Goal: Task Accomplishment & Management: Manage account settings

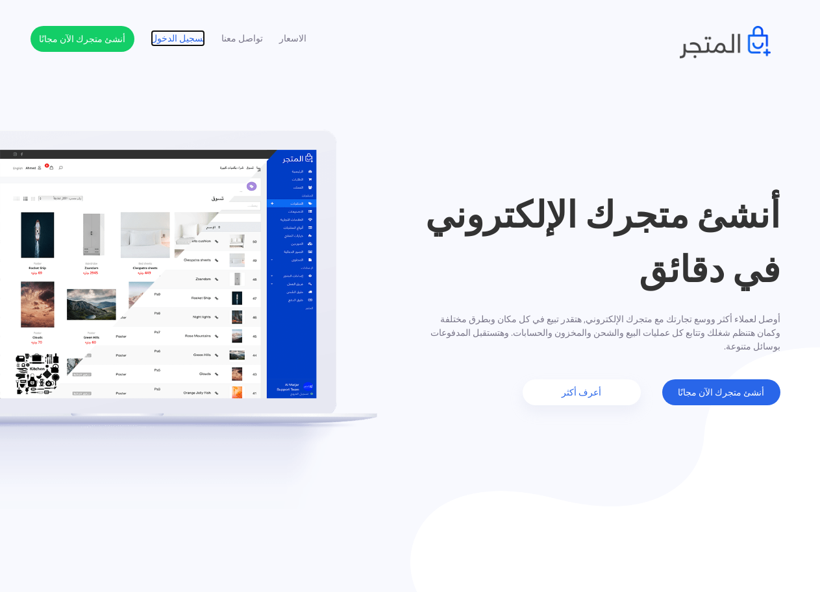
click at [183, 42] on link "تسجيل الدخول" at bounding box center [178, 39] width 55 height 14
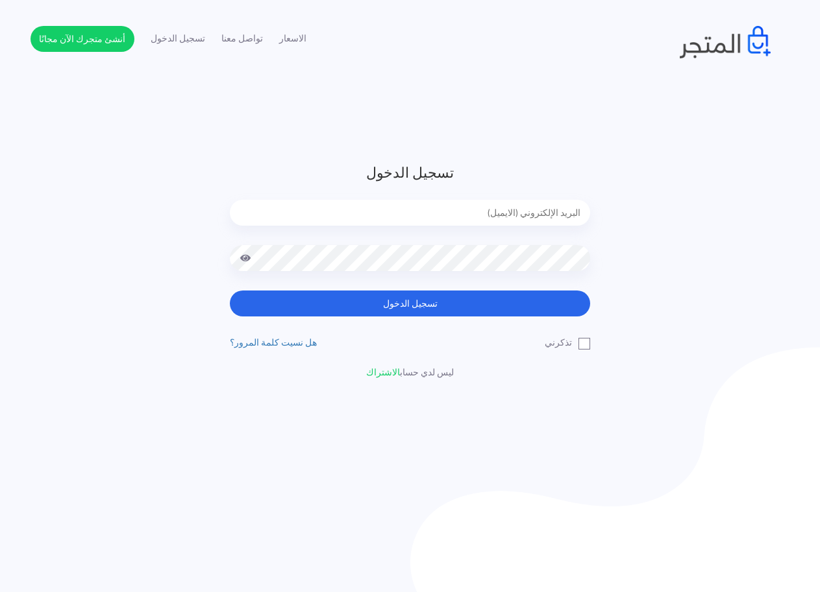
click at [450, 229] on div at bounding box center [410, 222] width 360 height 45
click at [448, 228] on div at bounding box center [410, 222] width 360 height 45
click at [445, 208] on input "email" at bounding box center [410, 213] width 360 height 26
type input "manshistar0@gmail.com"
click at [230, 291] on button "تسجيل الدخول" at bounding box center [410, 304] width 360 height 26
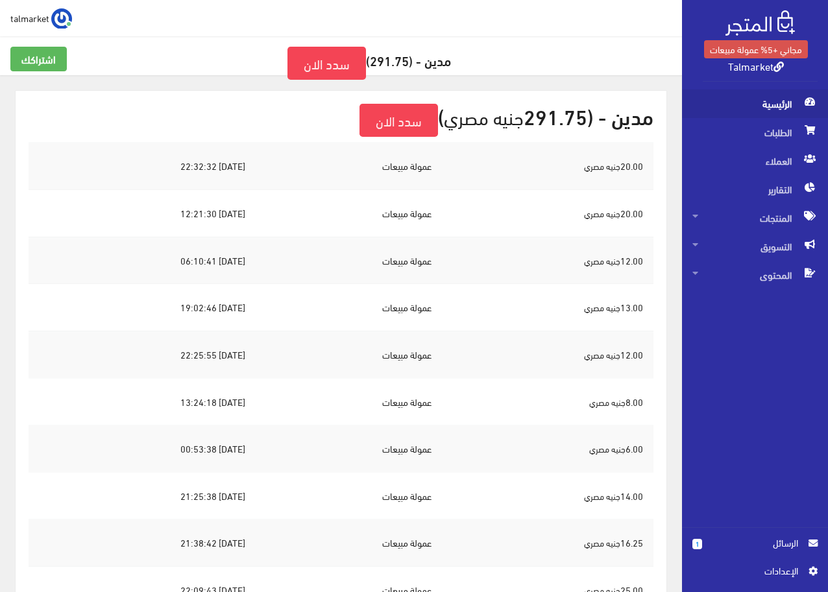
click at [759, 112] on span "الرئيسية" at bounding box center [754, 104] width 125 height 29
click at [762, 129] on span "الطلبات" at bounding box center [754, 132] width 125 height 29
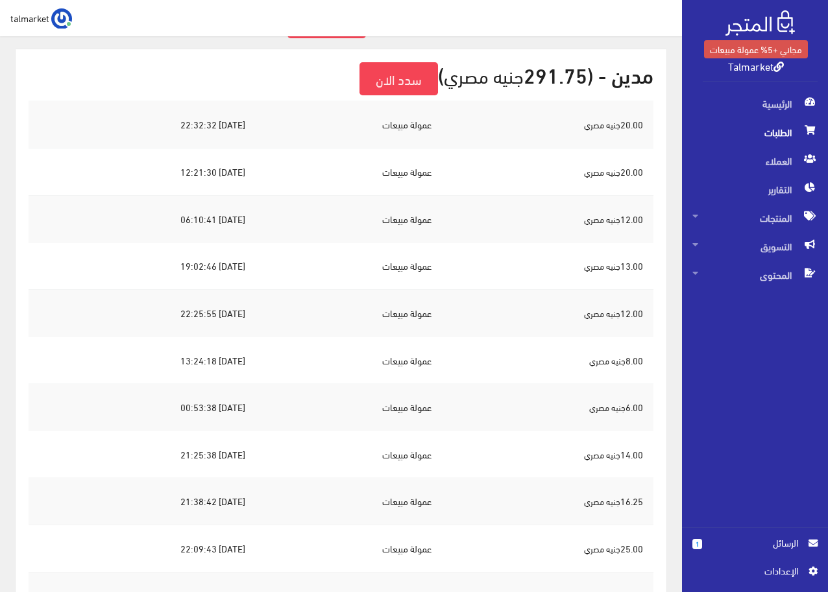
scroll to position [65, 0]
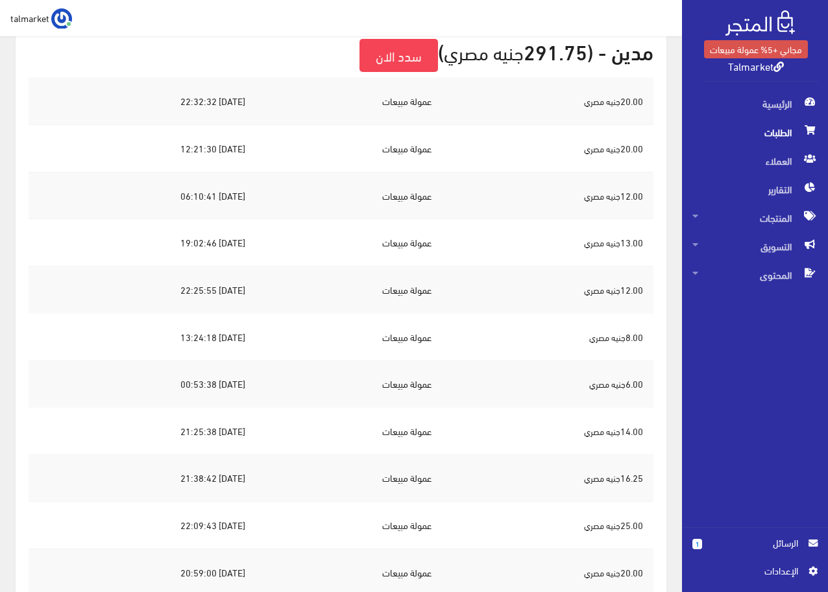
click at [300, 161] on td "عمولة مبيعات" at bounding box center [349, 148] width 186 height 47
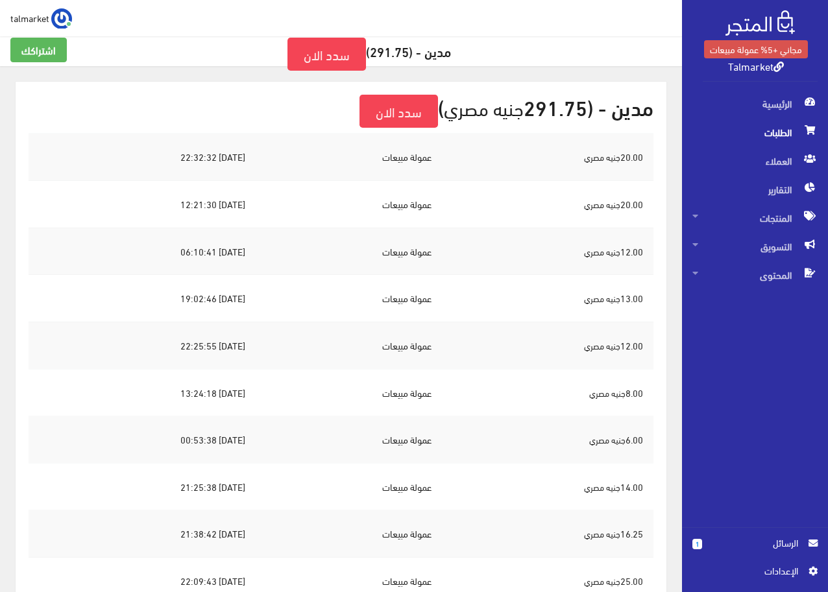
scroll to position [0, 0]
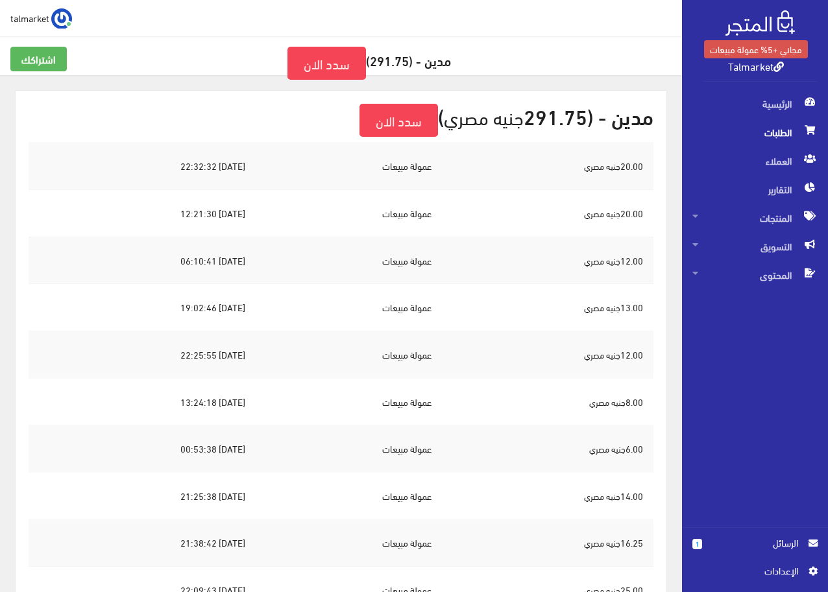
click at [793, 134] on span "الطلبات" at bounding box center [754, 132] width 125 height 29
click at [792, 160] on span "العملاء" at bounding box center [754, 161] width 125 height 29
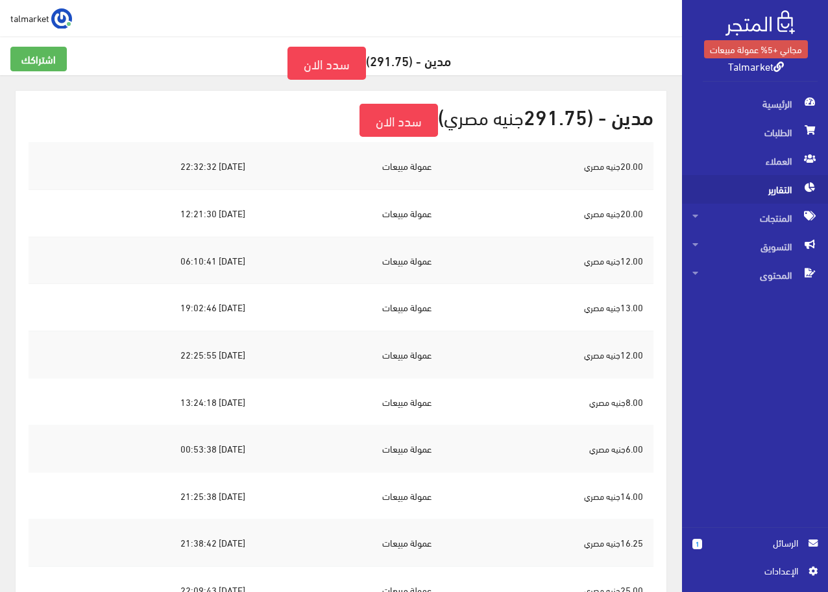
click at [781, 193] on span "التقارير" at bounding box center [754, 189] width 125 height 29
click at [781, 220] on span "المنتجات" at bounding box center [754, 218] width 125 height 29
click at [776, 106] on span "الرئيسية" at bounding box center [754, 104] width 125 height 29
click at [34, 59] on link "اشتراكك" at bounding box center [38, 59] width 56 height 25
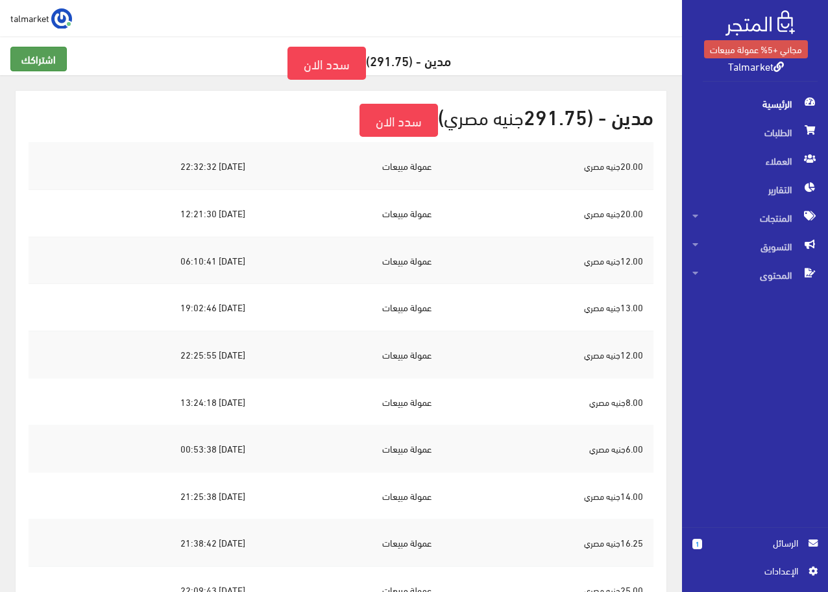
click at [34, 59] on link "اشتراكك" at bounding box center [38, 59] width 56 height 25
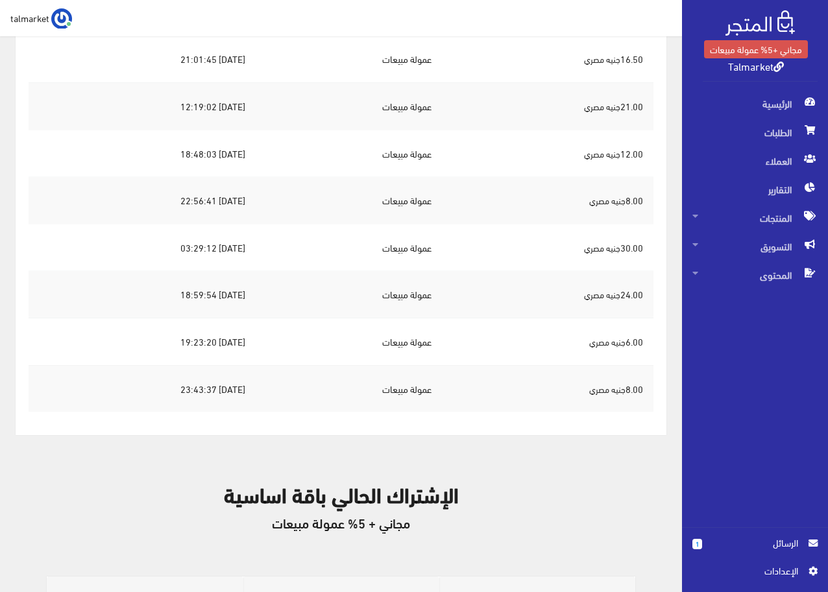
scroll to position [649, 0]
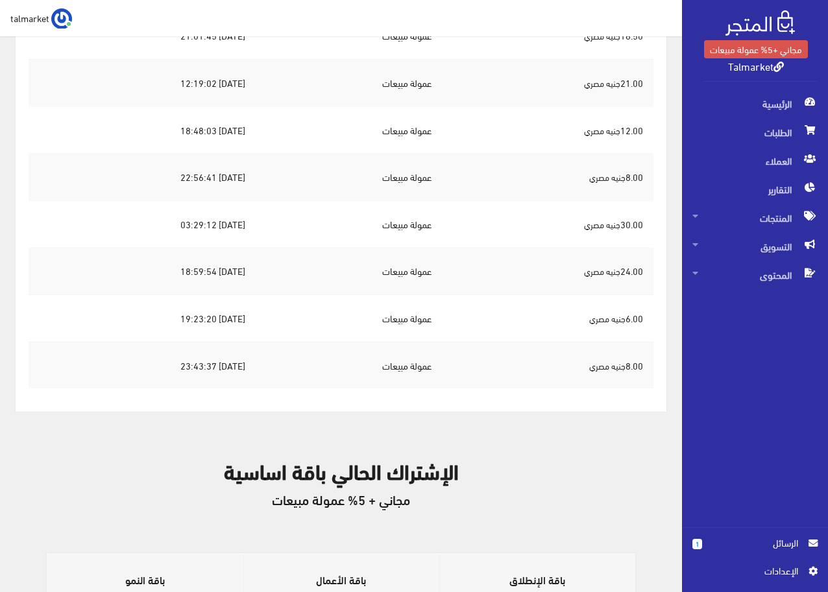
click at [430, 365] on td "عمولة مبيعات" at bounding box center [349, 365] width 186 height 47
click at [604, 335] on td "6.00 جنيه مصري" at bounding box center [548, 318] width 212 height 47
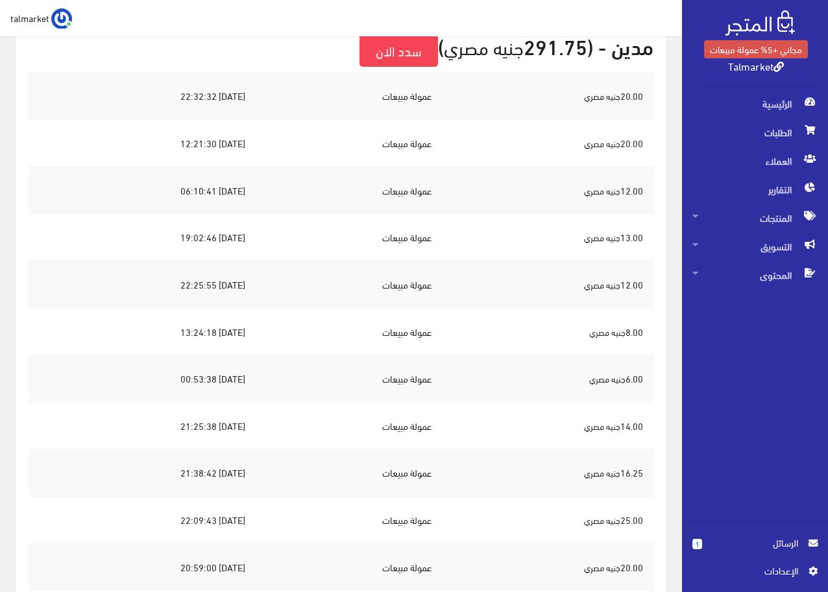
scroll to position [0, 0]
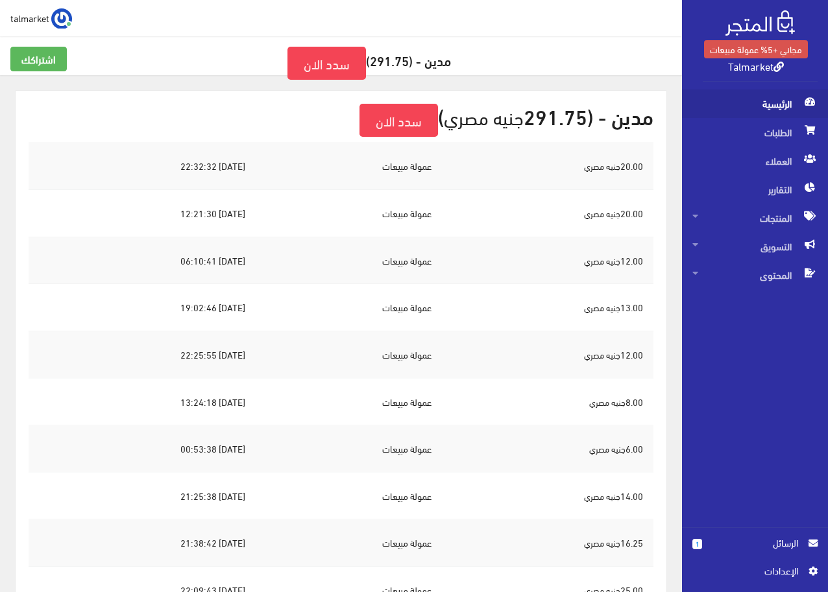
click at [774, 107] on span "الرئيسية" at bounding box center [754, 104] width 125 height 29
click at [773, 107] on span "الرئيسية" at bounding box center [754, 104] width 125 height 29
click at [758, 49] on link "مجاني +5% عمولة مبيعات" at bounding box center [756, 49] width 104 height 18
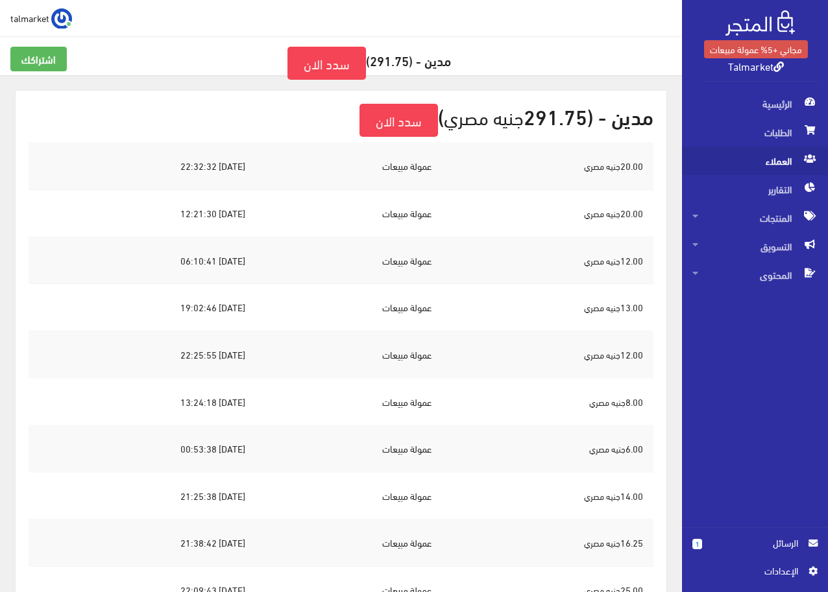
click at [771, 168] on span "العملاء" at bounding box center [754, 161] width 125 height 29
click at [40, 14] on span "talmarket" at bounding box center [29, 18] width 39 height 16
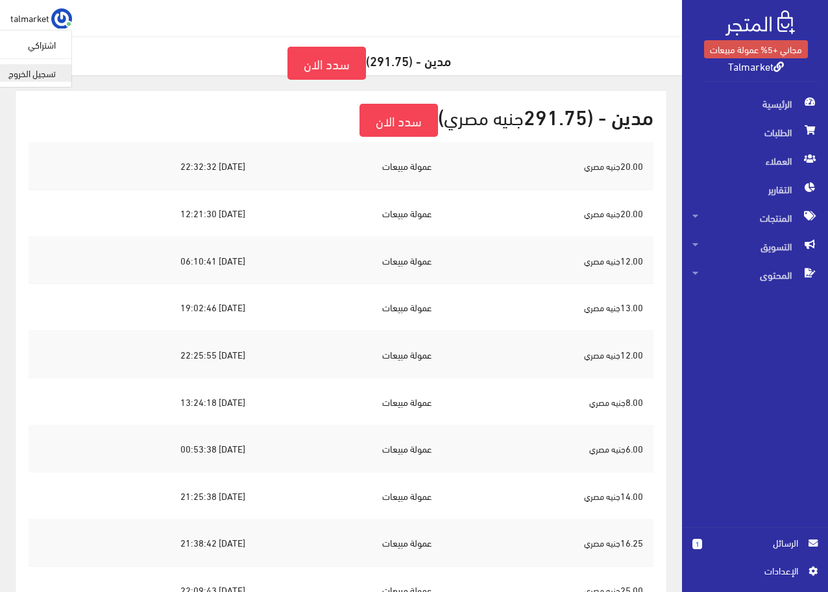
click at [35, 69] on link "تسجيل الخروج" at bounding box center [20, 73] width 103 height 18
click at [35, 70] on link "اشتراكك" at bounding box center [38, 59] width 56 height 25
click at [52, 17] on img at bounding box center [61, 18] width 21 height 21
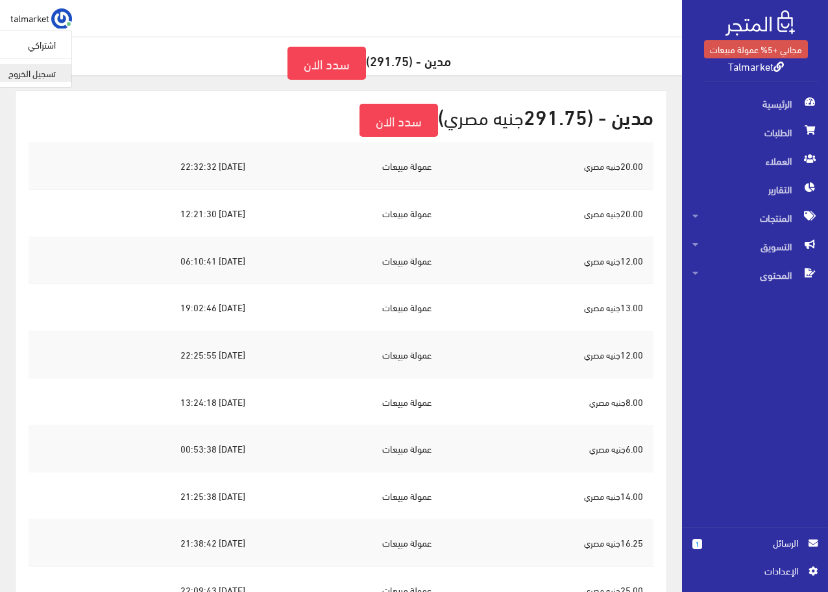
click at [44, 80] on link "تسجيل الخروج" at bounding box center [20, 73] width 103 height 18
click at [45, 80] on div "اشتراكك مدين - (291.75) سدد الان" at bounding box center [341, 70] width 677 height 47
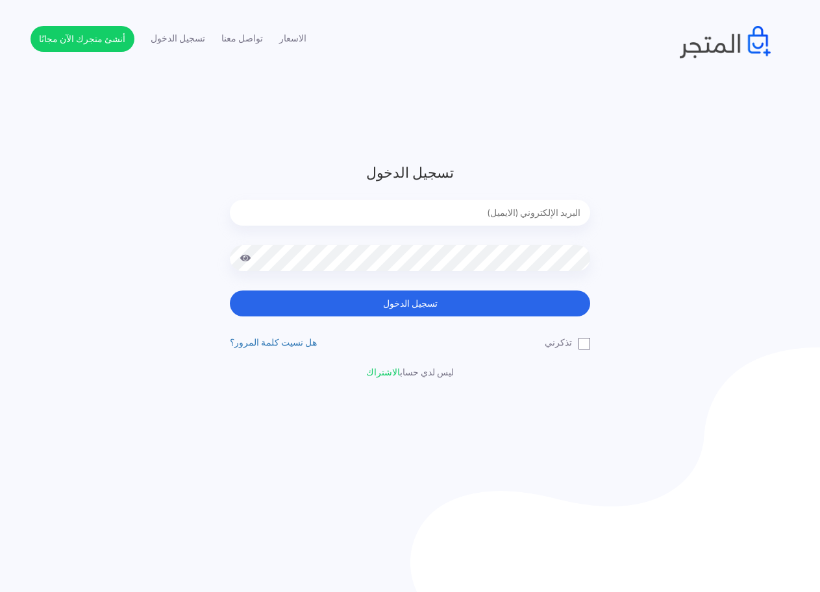
click at [439, 214] on input "email" at bounding box center [410, 213] width 360 height 26
type input "[EMAIL_ADDRESS][DOMAIN_NAME]"
click at [230, 291] on button "تسجيل الدخول" at bounding box center [410, 304] width 360 height 26
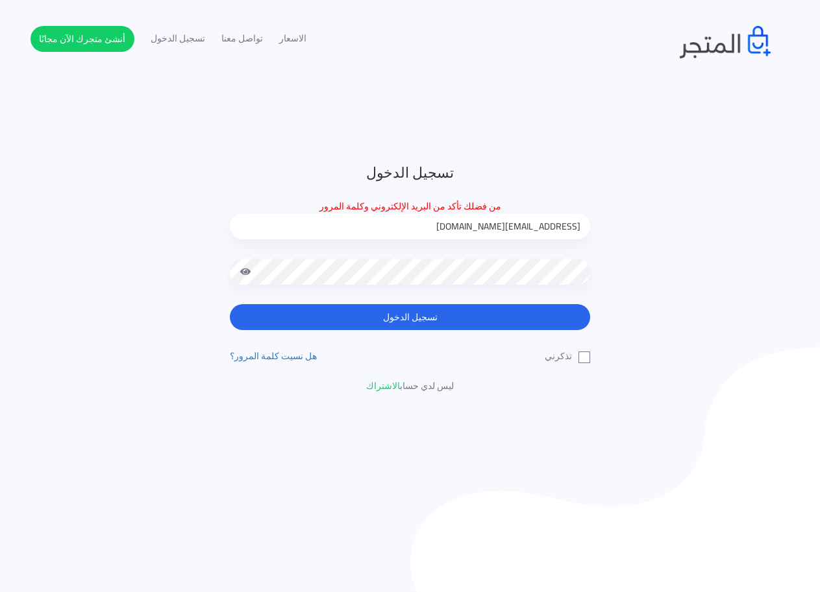
click at [529, 225] on input "manshistarlmo@yahoo.com" at bounding box center [410, 226] width 360 height 26
type input "manshistar0@gmail.com"
click at [230, 304] on button "تسجيل الدخول" at bounding box center [410, 317] width 360 height 26
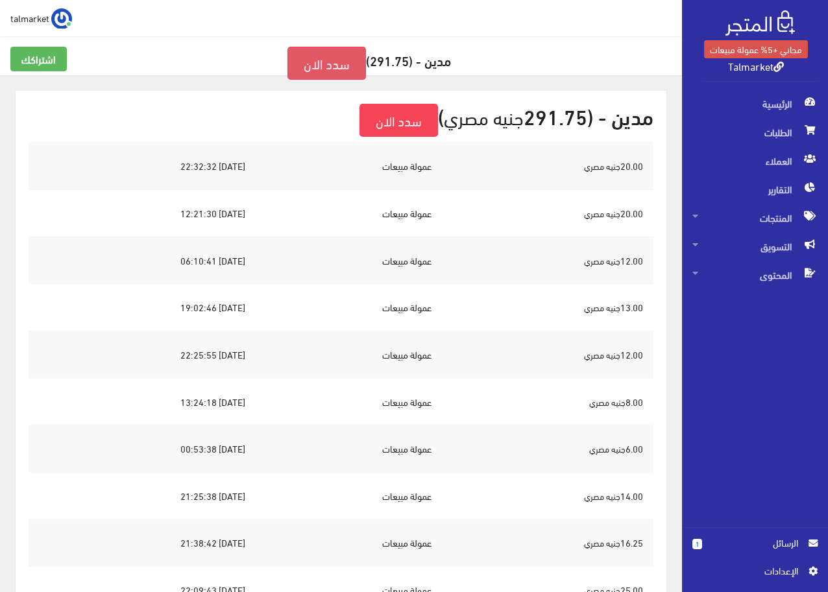
click at [317, 64] on link "سدد الان" at bounding box center [326, 63] width 79 height 33
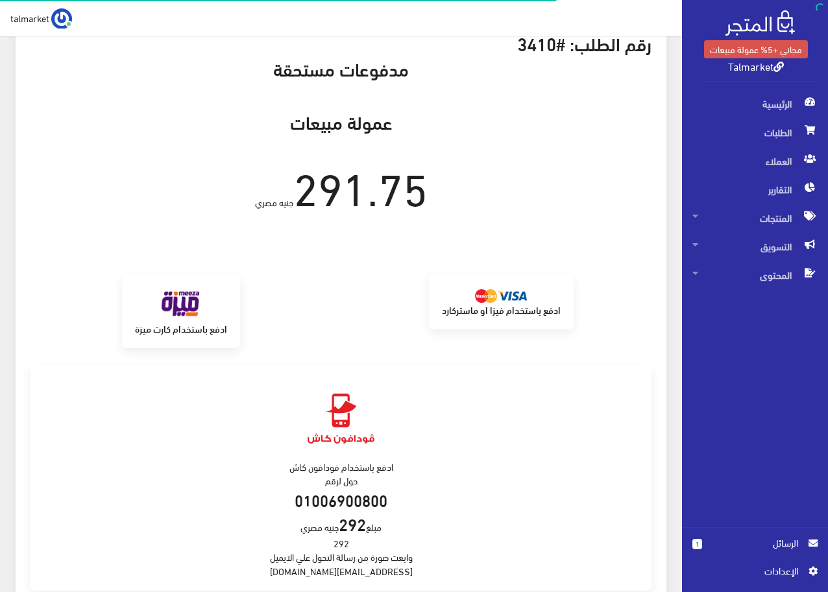
scroll to position [171, 0]
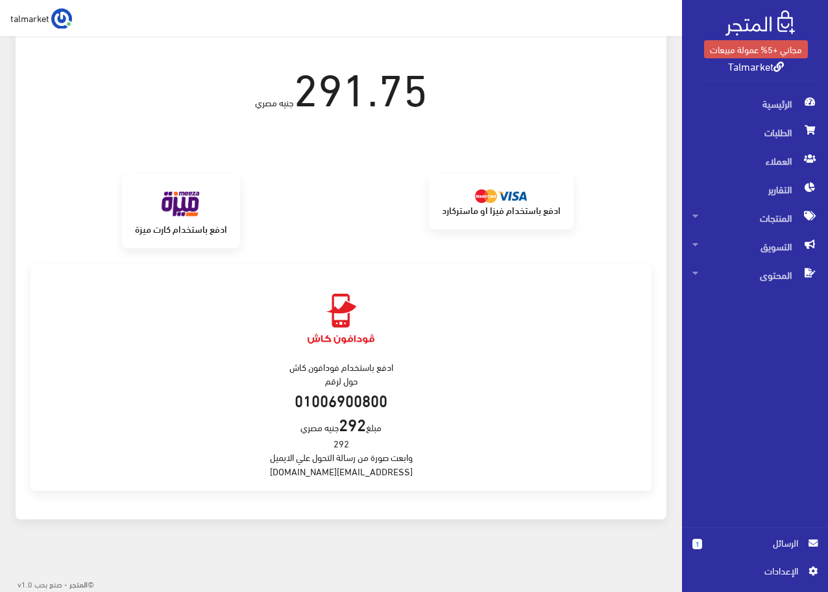
click at [372, 404] on strong "01006900800" at bounding box center [341, 399] width 93 height 23
click at [373, 404] on strong "01006900800" at bounding box center [341, 399] width 93 height 23
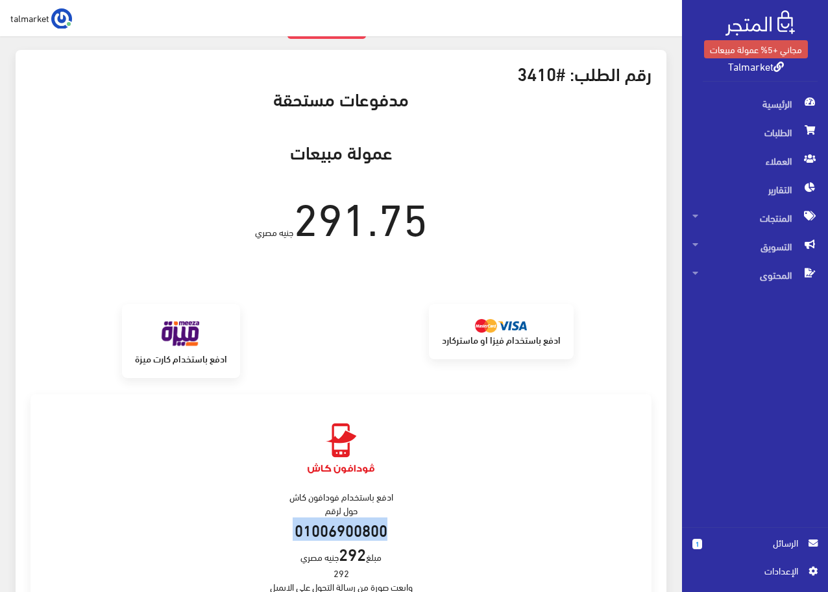
scroll to position [0, 0]
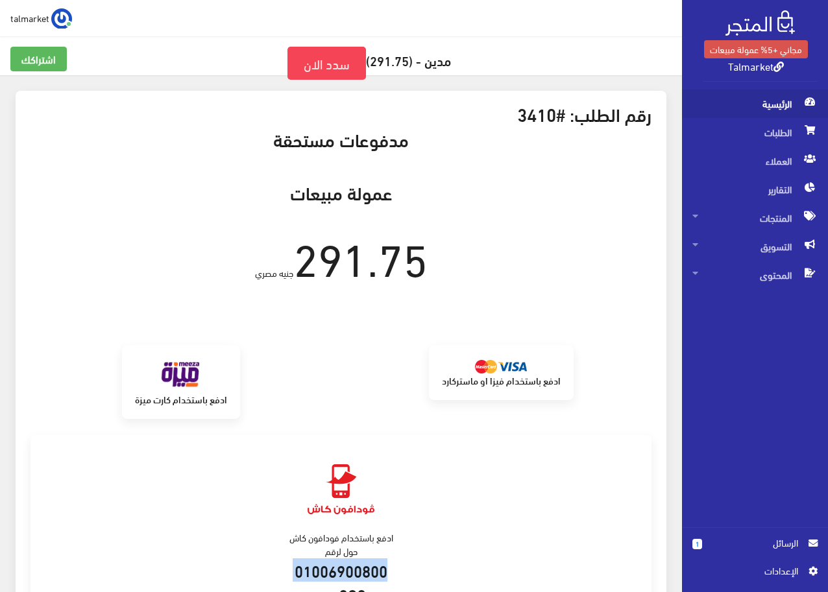
click at [768, 100] on span "الرئيسية" at bounding box center [754, 104] width 125 height 29
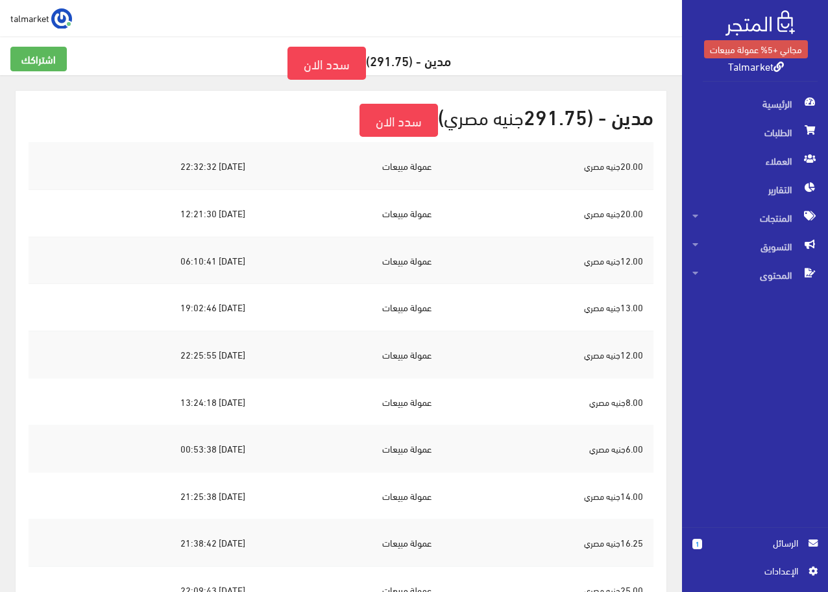
click at [777, 21] on img at bounding box center [759, 22] width 69 height 25
click at [50, 23] on link "talmarket" at bounding box center [41, 18] width 62 height 21
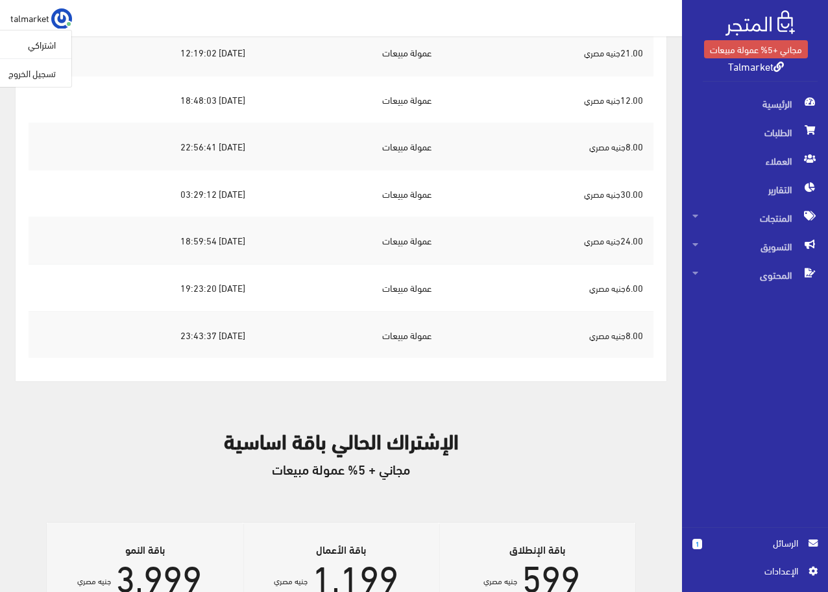
scroll to position [779, 0]
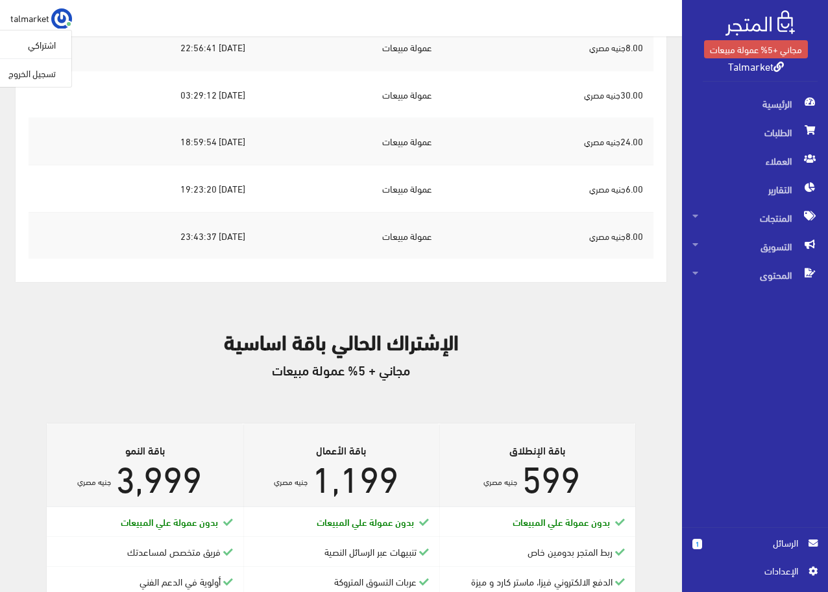
click at [771, 574] on span "اﻹعدادات" at bounding box center [750, 571] width 95 height 14
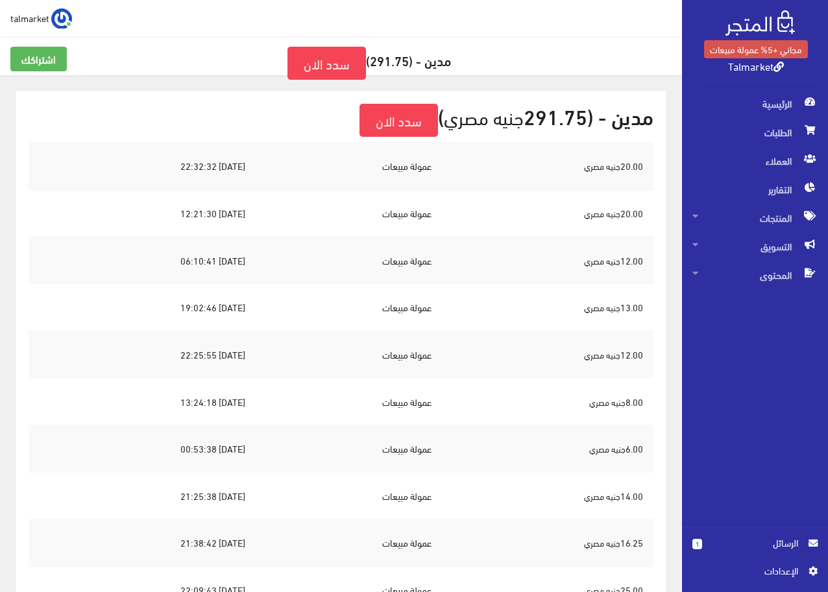
click at [773, 566] on span "اﻹعدادات" at bounding box center [750, 571] width 95 height 14
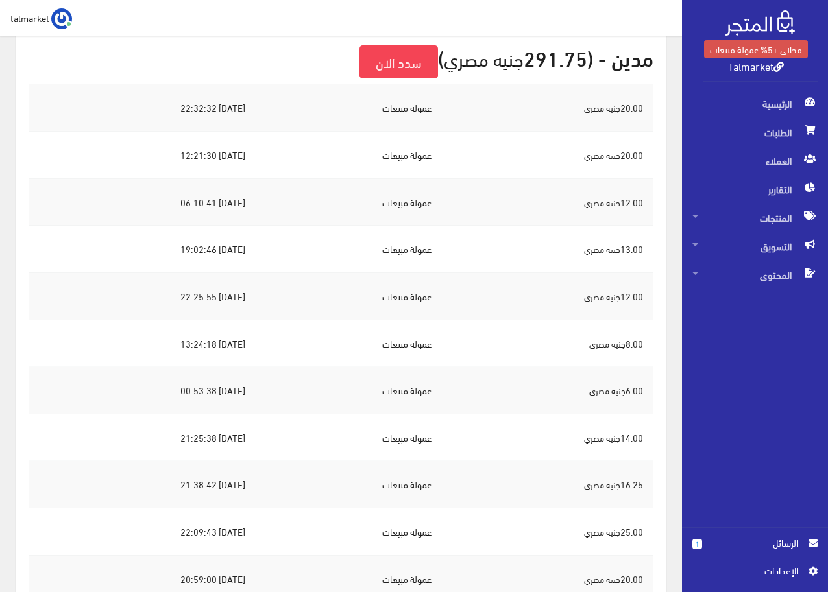
scroll to position [195, 0]
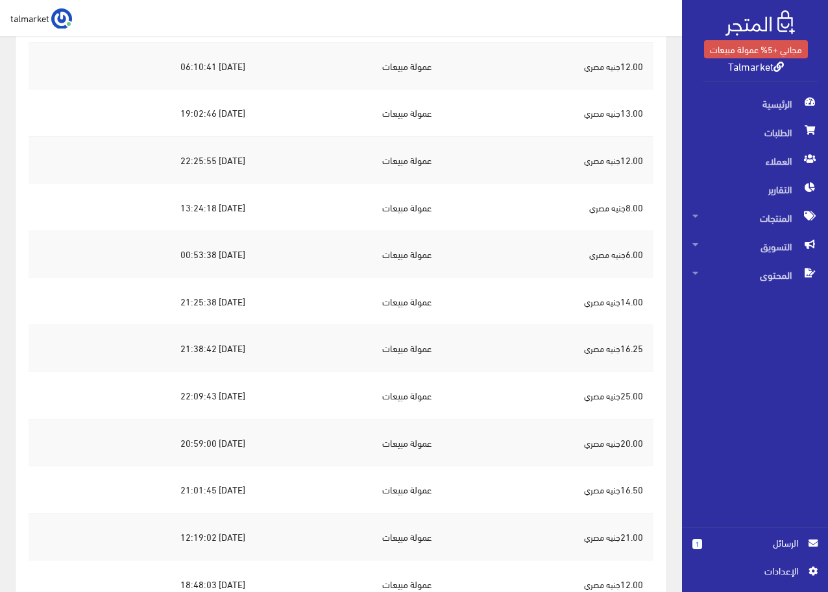
click at [779, 542] on span "الرسائل" at bounding box center [755, 543] width 86 height 14
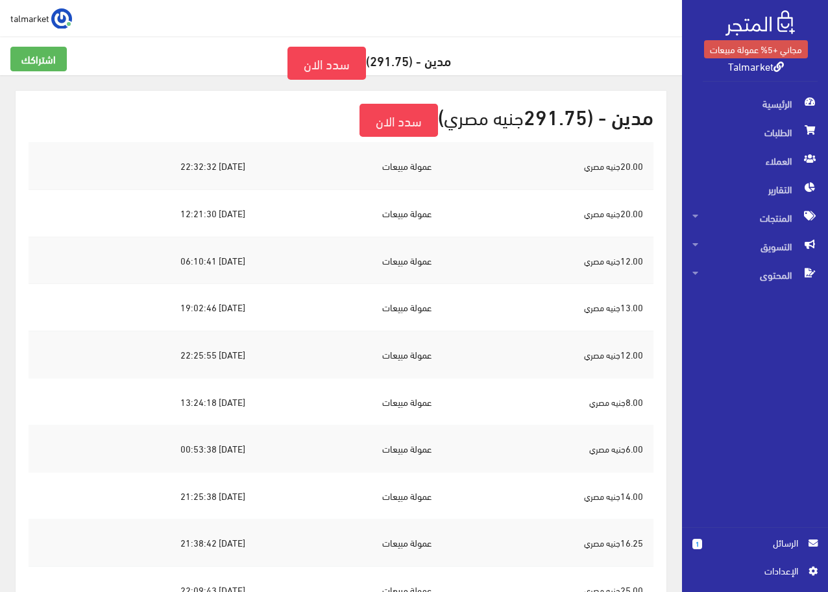
click at [710, 550] on link "1 الرسائل" at bounding box center [754, 550] width 125 height 28
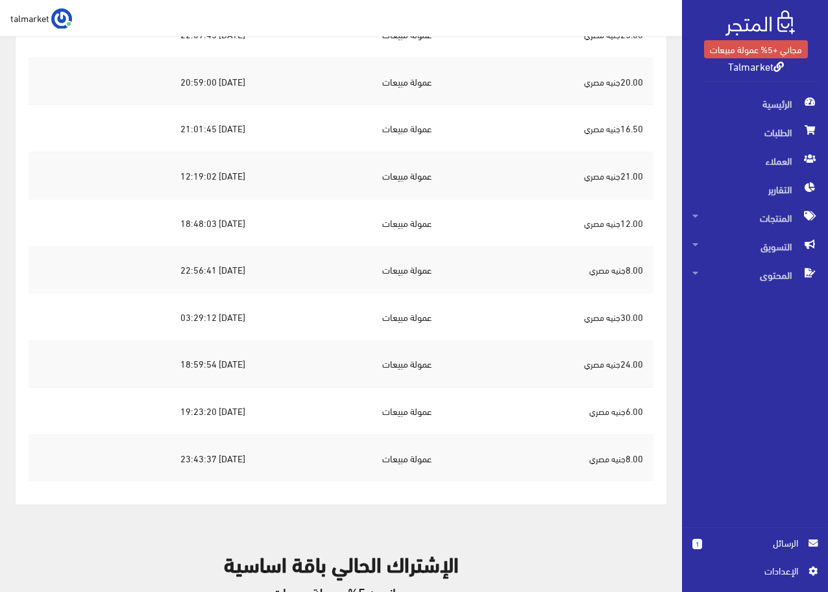
scroll to position [555, 0]
click at [415, 369] on td "عمولة مبيعات" at bounding box center [349, 364] width 186 height 47
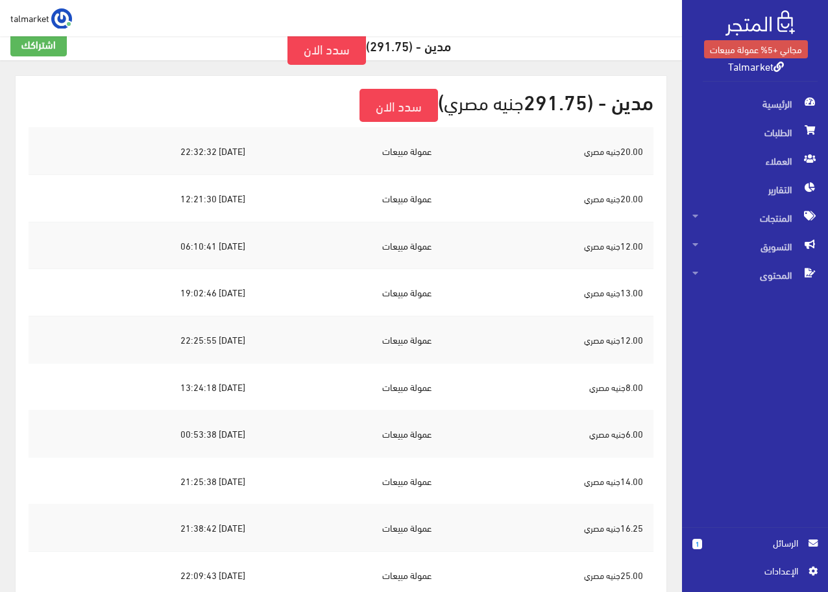
scroll to position [0, 0]
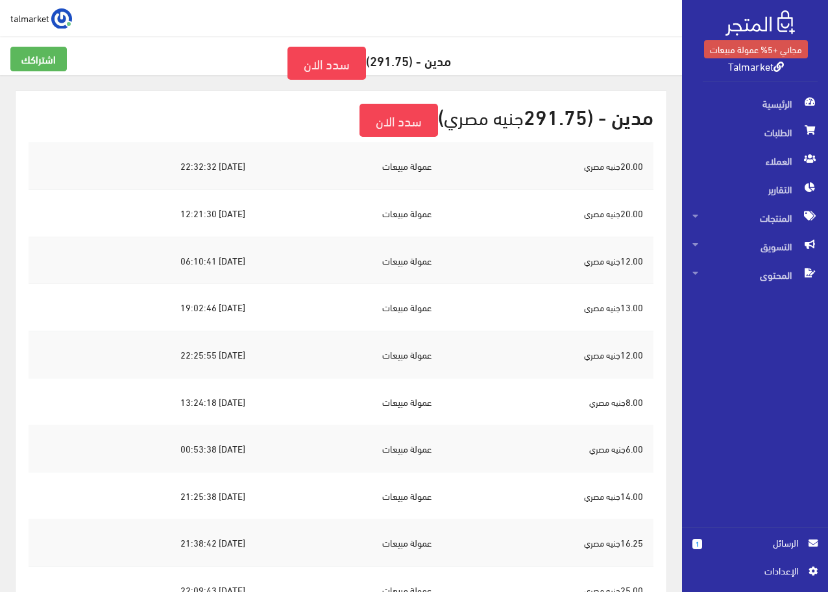
click at [748, 69] on link "Talmarket" at bounding box center [756, 65] width 56 height 19
click at [779, 569] on span "اﻹعدادات" at bounding box center [750, 571] width 95 height 14
click at [779, 570] on span "اﻹعدادات" at bounding box center [750, 571] width 95 height 14
